Goal: Use online tool/utility: Utilize a website feature to perform a specific function

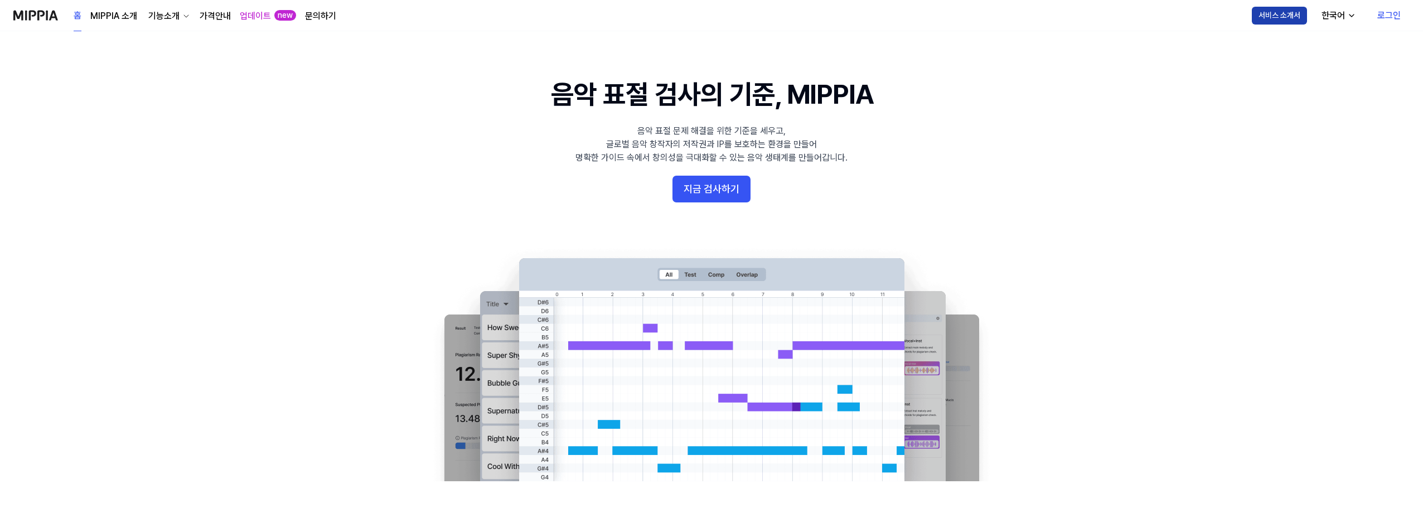
click at [1275, 17] on button "서비스 소개서" at bounding box center [1279, 16] width 55 height 18
click at [210, 16] on link "가격안내" at bounding box center [215, 15] width 31 height 13
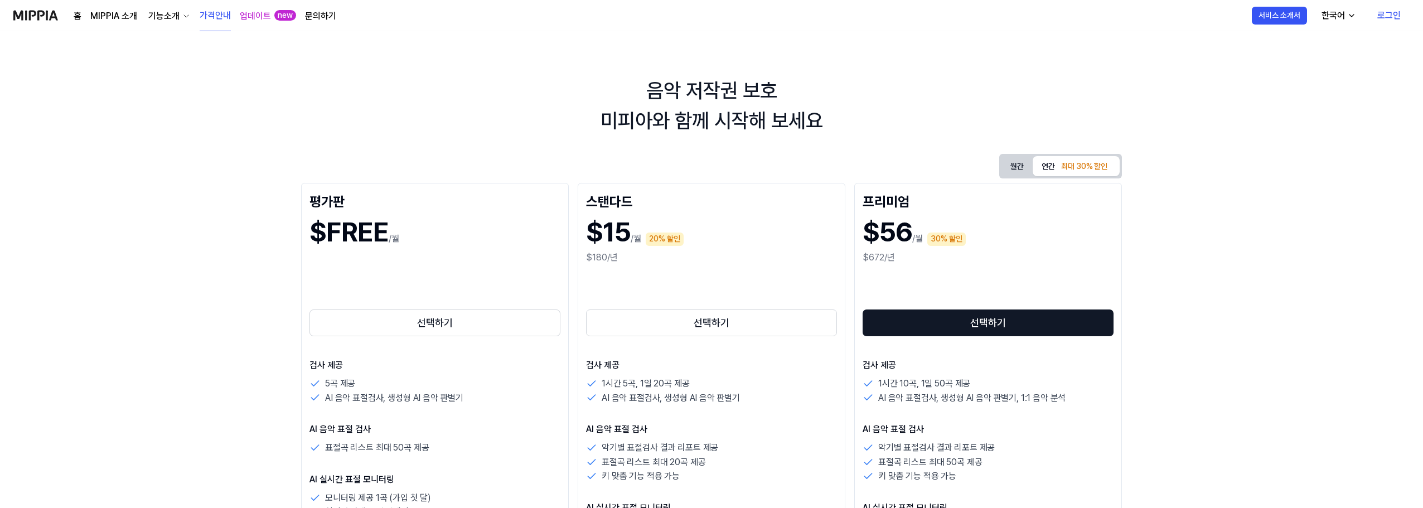
click at [1389, 13] on link "로그인" at bounding box center [1389, 15] width 41 height 31
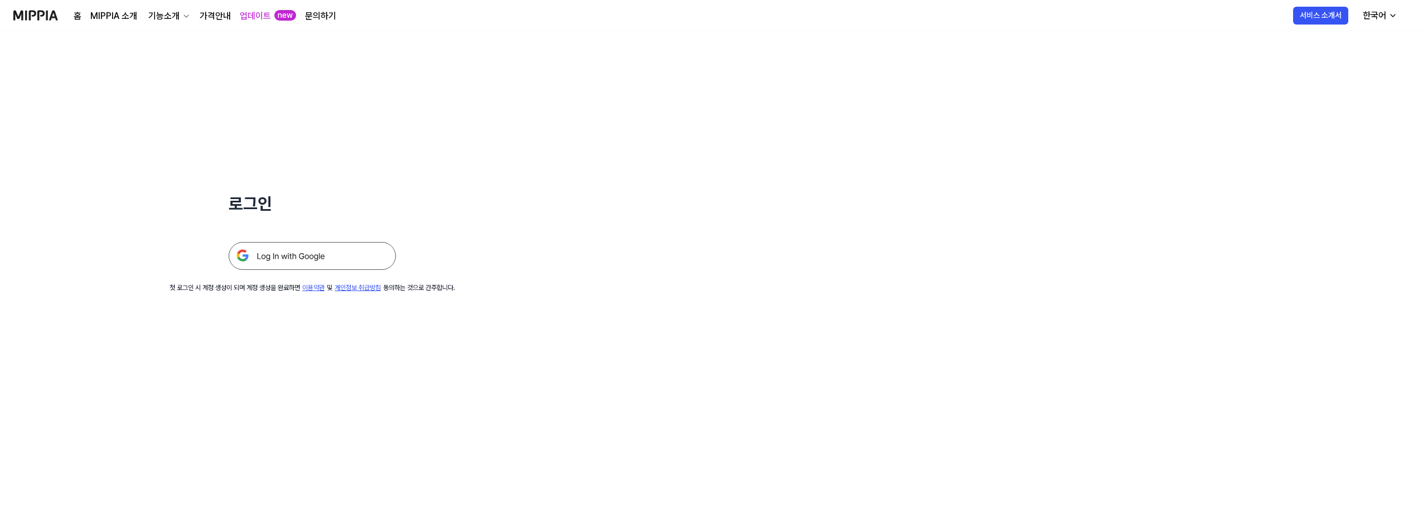
click at [313, 255] on img at bounding box center [312, 256] width 167 height 28
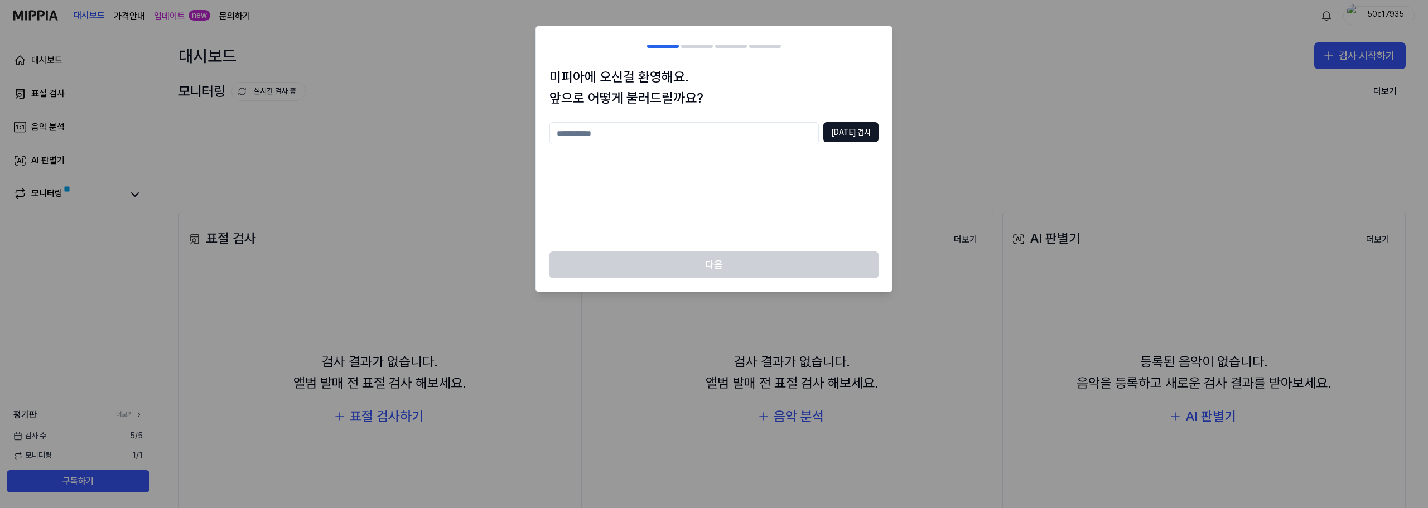
click at [732, 134] on input "text" at bounding box center [683, 133] width 269 height 22
type input "*****"
click at [860, 139] on button "[DATE] 검사" at bounding box center [850, 132] width 55 height 20
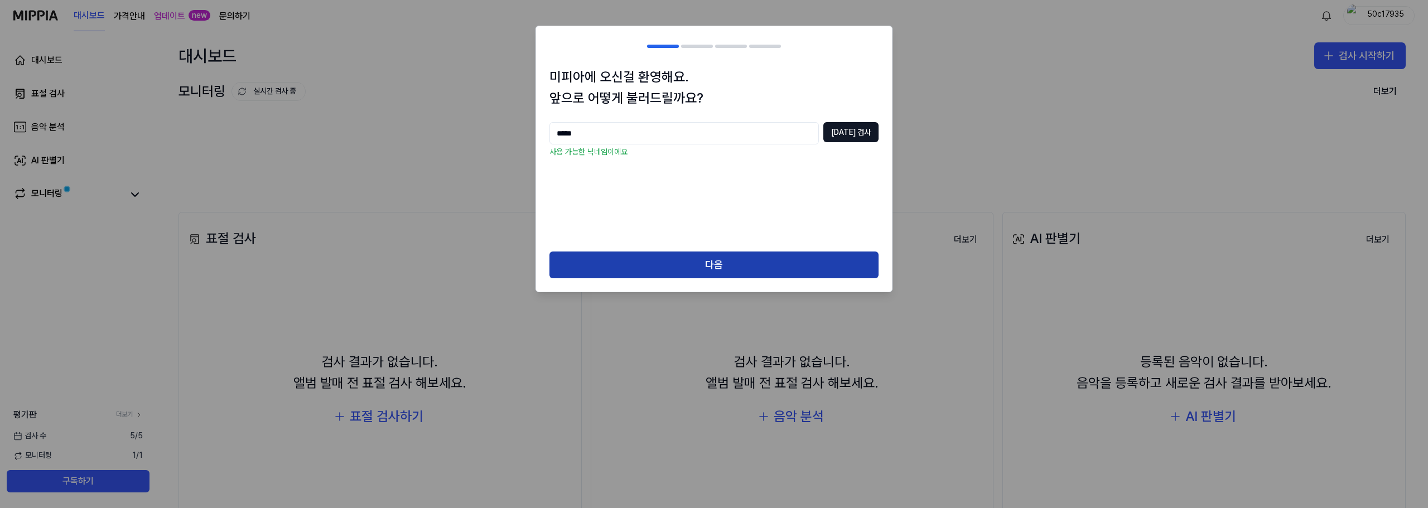
click at [726, 263] on button "다음" at bounding box center [713, 265] width 329 height 27
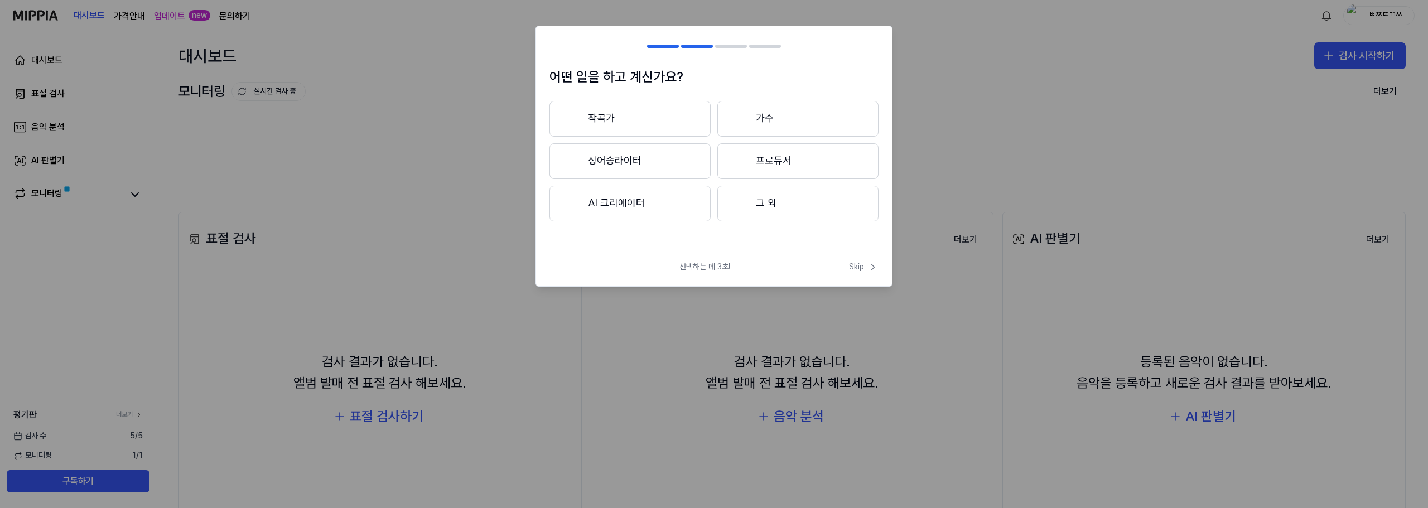
click at [637, 205] on button "AI 크리에이터" at bounding box center [629, 204] width 161 height 36
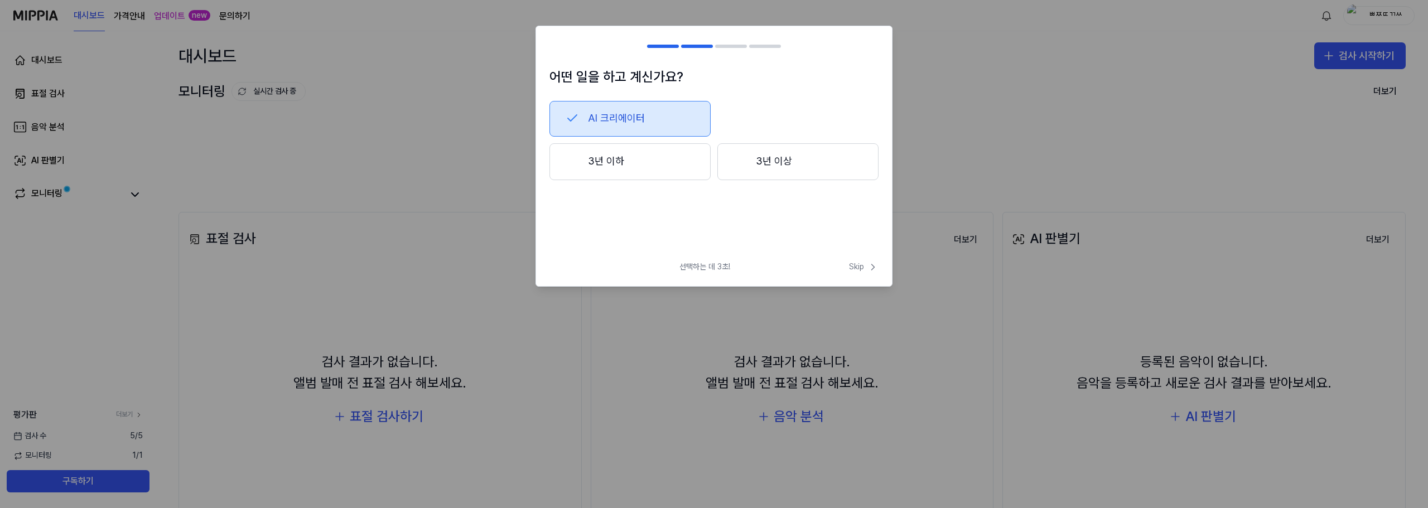
click at [669, 168] on button "3년 이하" at bounding box center [629, 161] width 161 height 37
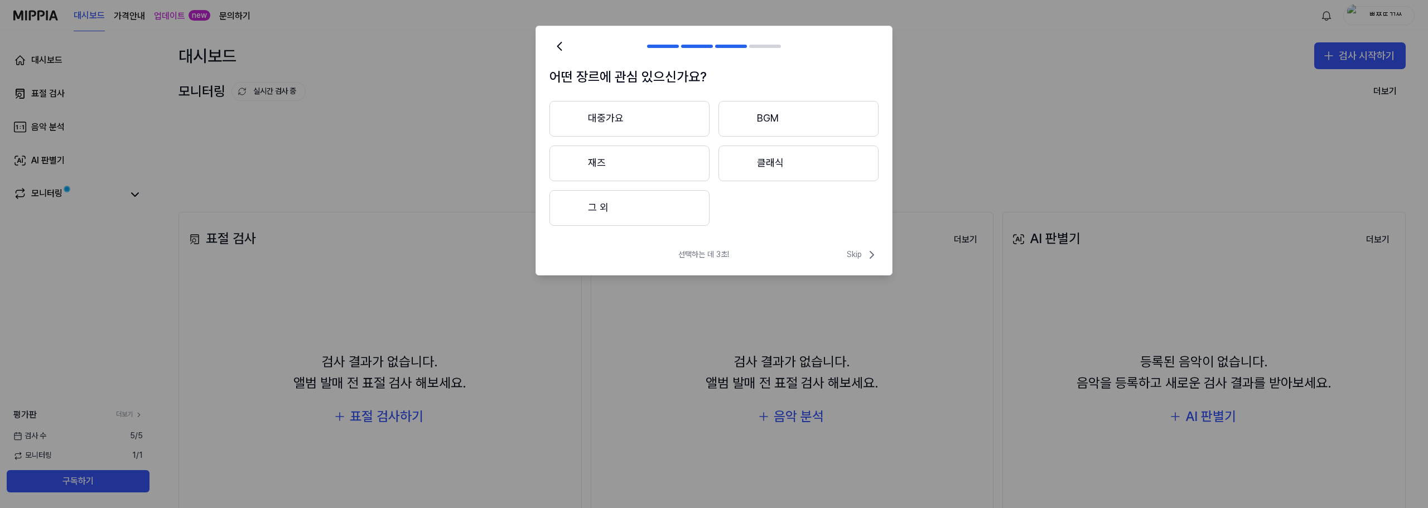
click at [790, 124] on button "BGM" at bounding box center [798, 119] width 160 height 36
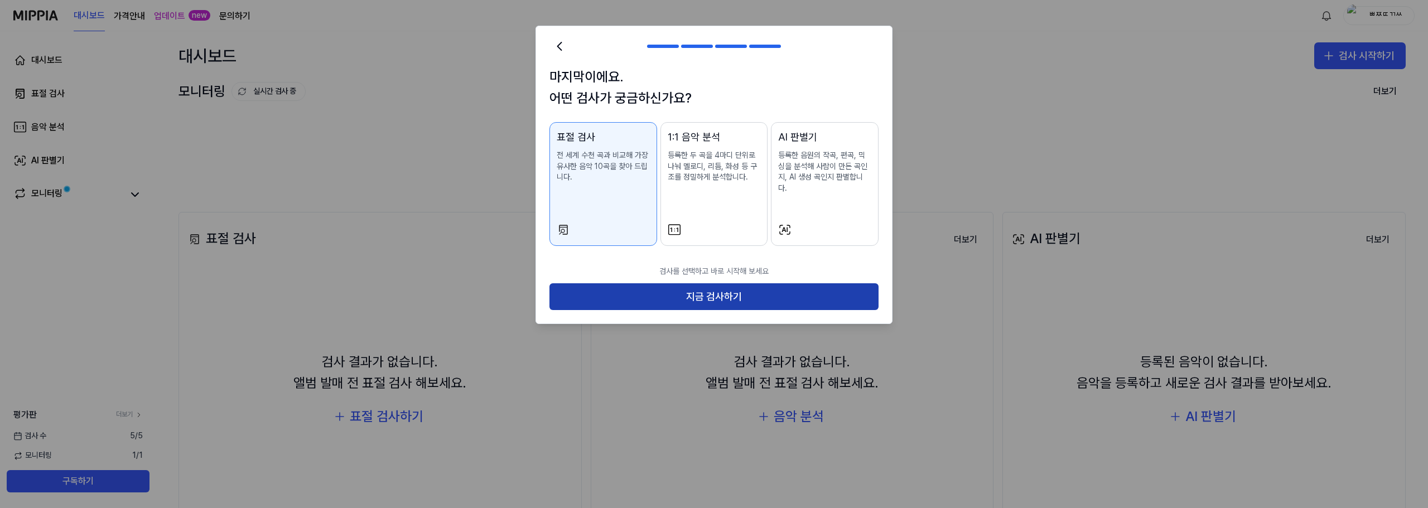
click at [729, 290] on button "지금 검사하기" at bounding box center [713, 296] width 329 height 27
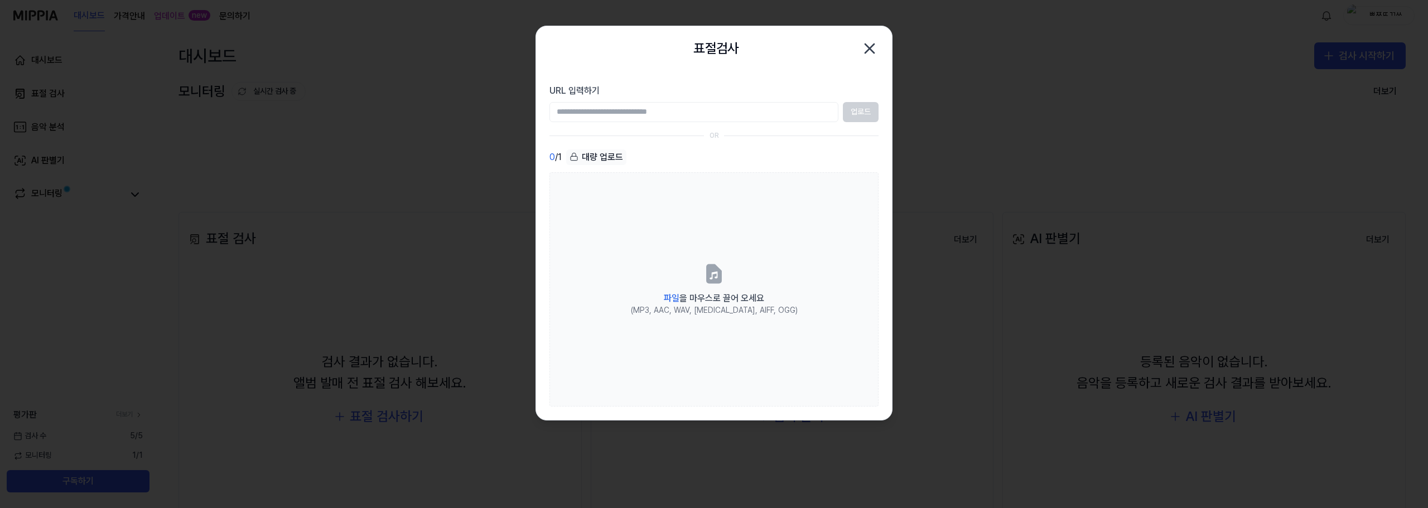
click at [869, 52] on icon "button" at bounding box center [870, 49] width 18 height 18
